Goal: Task Accomplishment & Management: Manage account settings

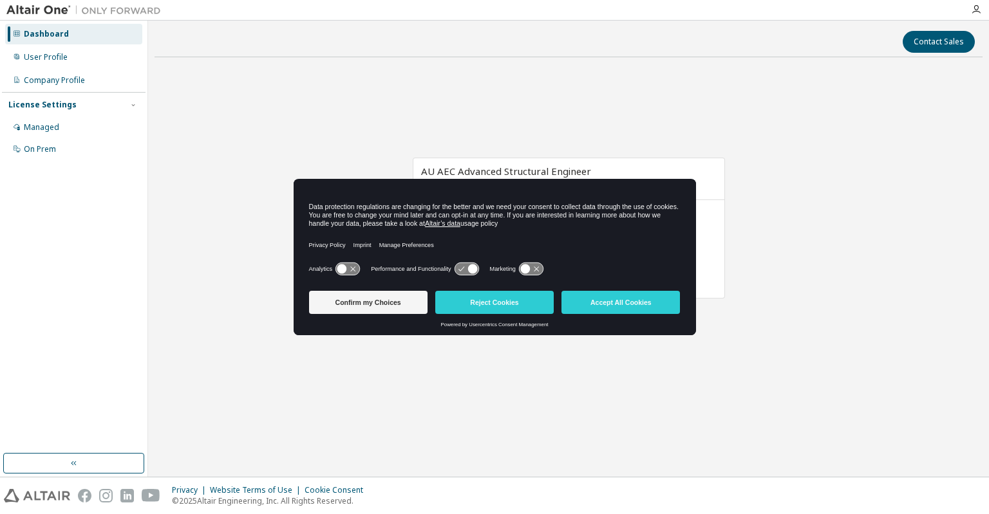
drag, startPoint x: 613, startPoint y: 295, endPoint x: 135, endPoint y: 25, distance: 549.5
click at [142, 36] on body "Dashboard User Profile Company Profile License Settings Managed On Prem Contact…" at bounding box center [494, 257] width 989 height 514
click at [0, 55] on div "Dashboard User Profile Company Profile License Settings Managed On Prem" at bounding box center [74, 249] width 148 height 456
click at [661, 299] on button "Accept All Cookies" at bounding box center [620, 302] width 118 height 23
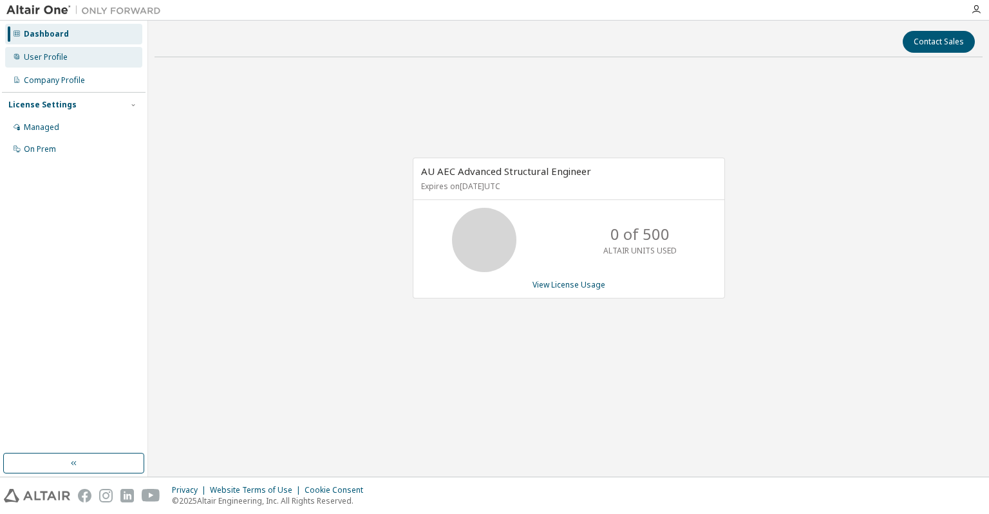
click at [52, 62] on div "User Profile" at bounding box center [73, 57] width 137 height 21
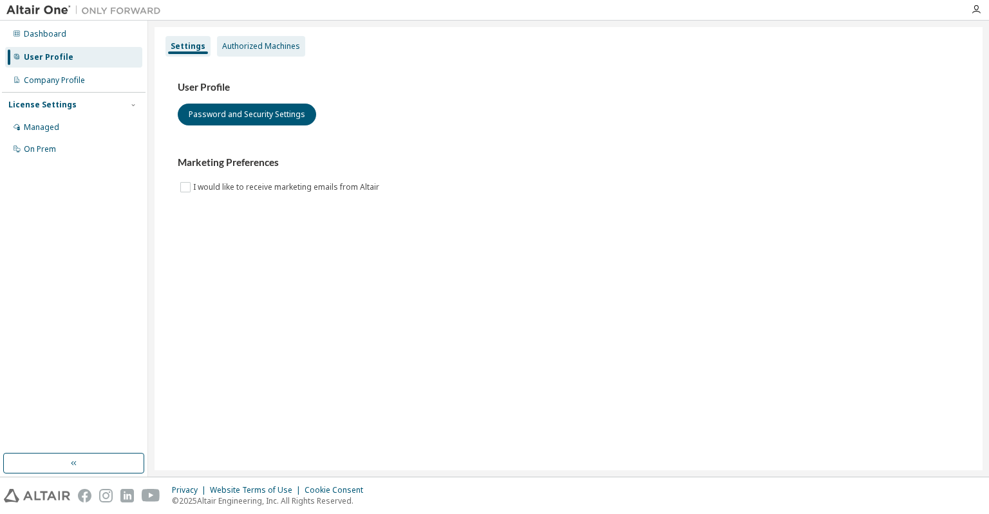
click at [242, 44] on div "Authorized Machines" at bounding box center [261, 46] width 78 height 10
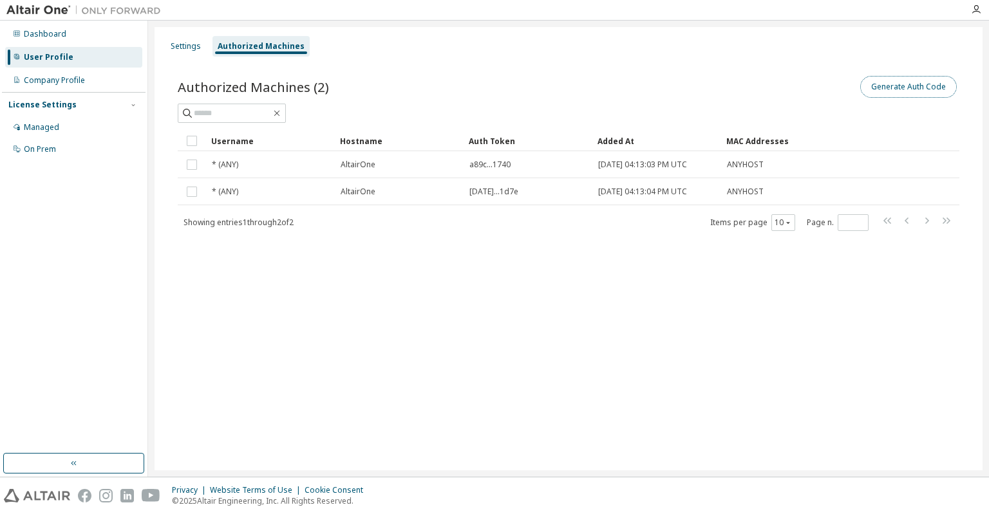
click at [926, 95] on button "Generate Auth Code" at bounding box center [908, 87] width 97 height 22
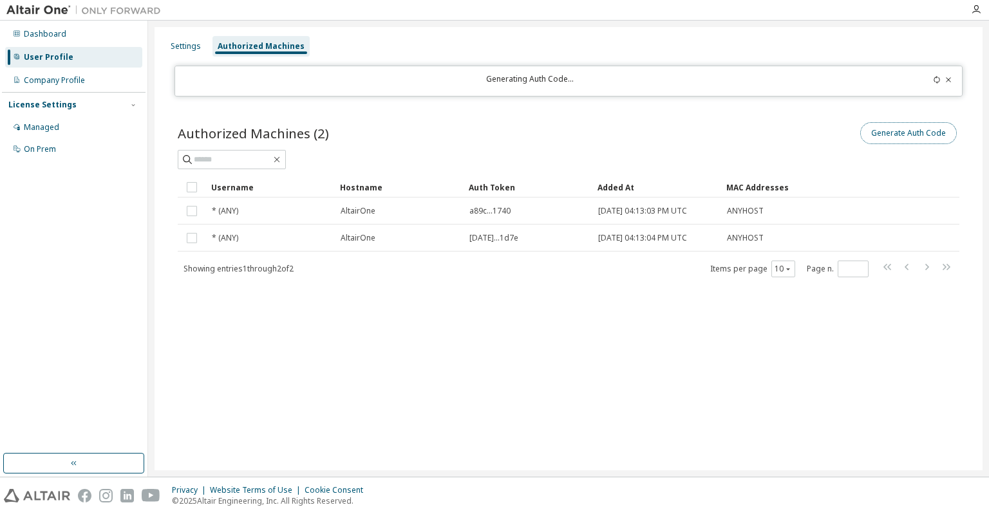
click at [908, 127] on button "Generate Auth Code" at bounding box center [908, 133] width 97 height 22
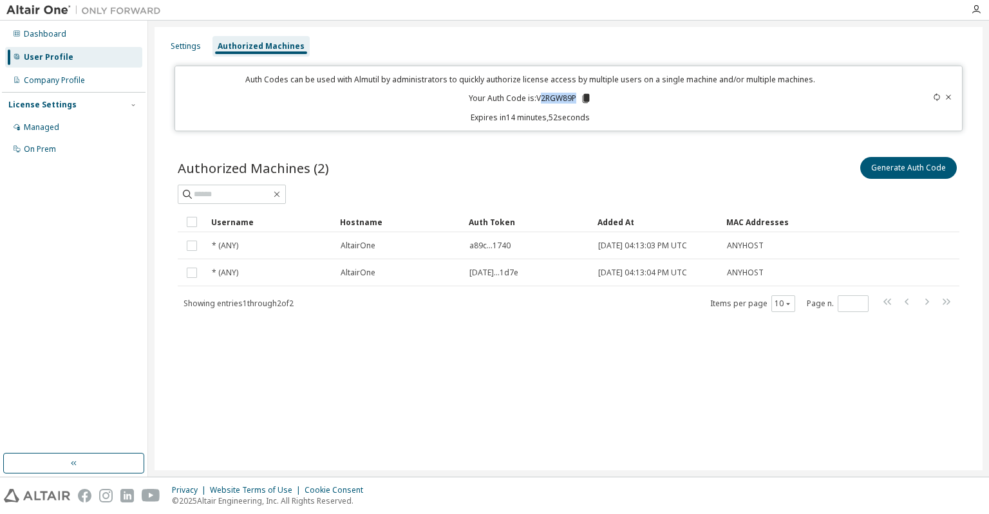
drag, startPoint x: 539, startPoint y: 97, endPoint x: 577, endPoint y: 96, distance: 38.0
click at [577, 96] on p "Your Auth Code is: V2RGW89P" at bounding box center [530, 99] width 123 height 12
